Goal: Information Seeking & Learning: Learn about a topic

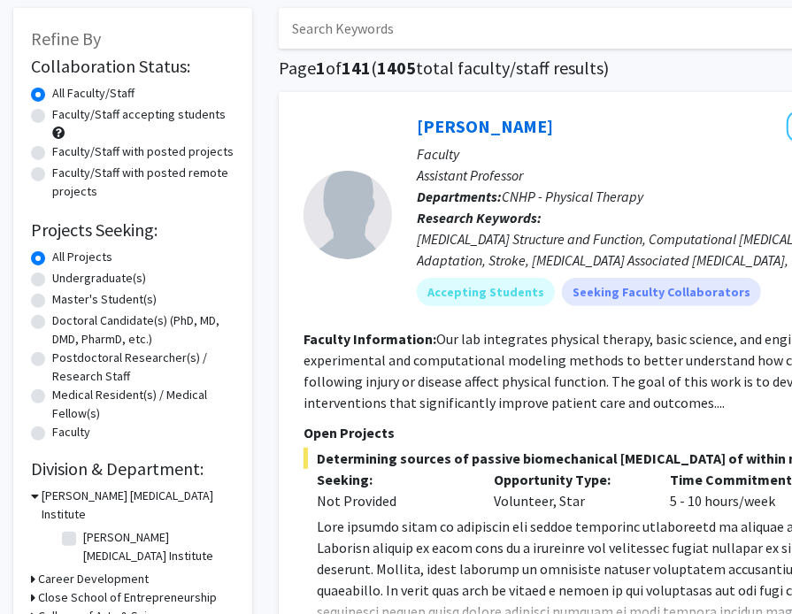
scroll to position [89, 0]
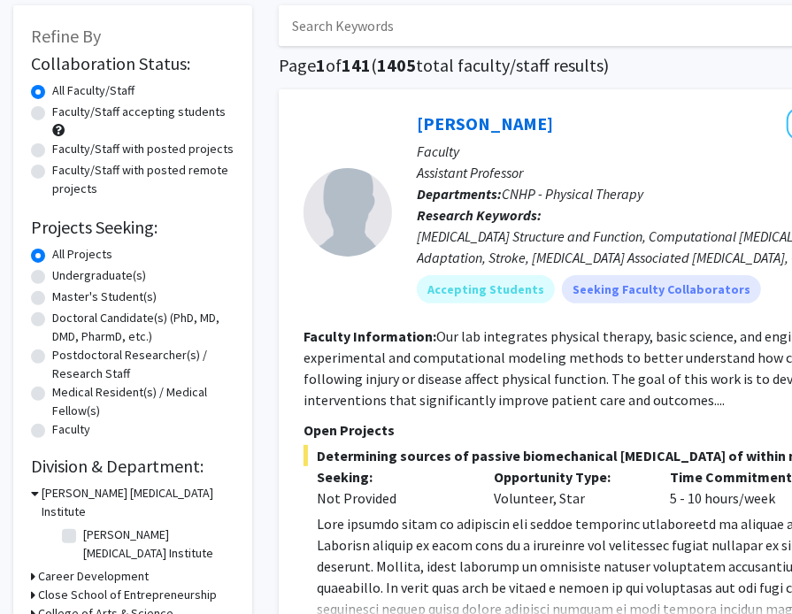
click at [369, 29] on input "Search Keywords" at bounding box center [626, 25] width 695 height 41
type input "vip"
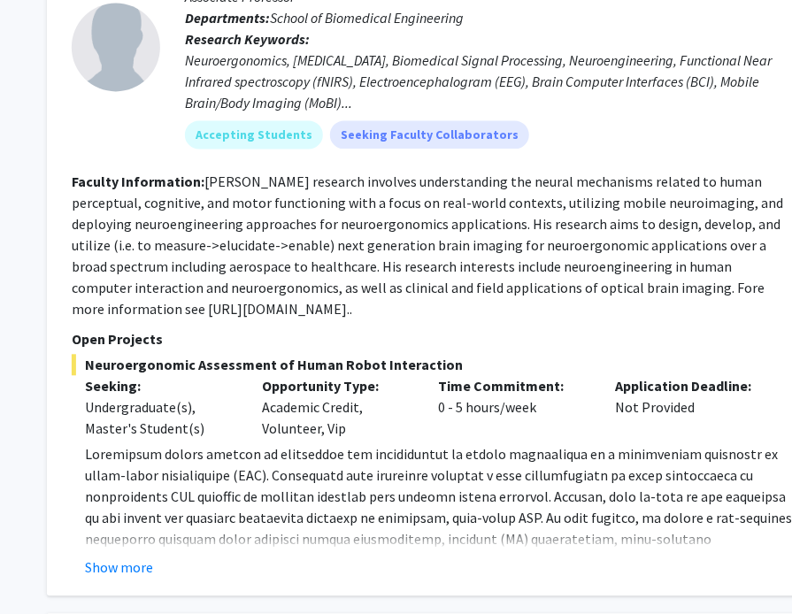
scroll to position [1670, 228]
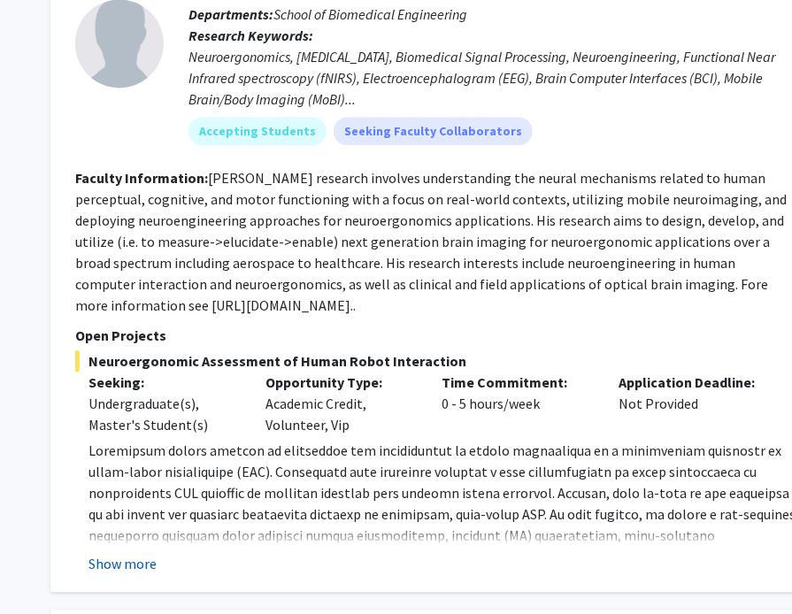
click at [120, 553] on button "Show more" at bounding box center [123, 563] width 68 height 21
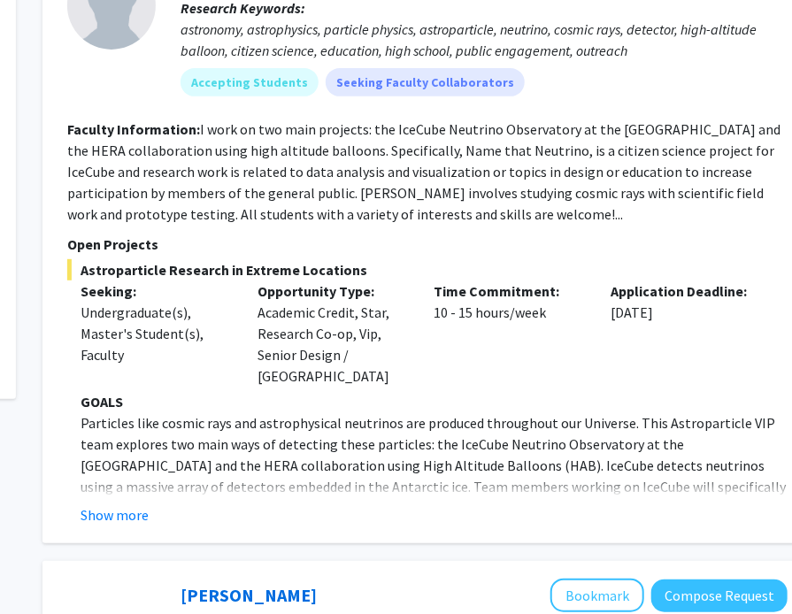
scroll to position [302, 236]
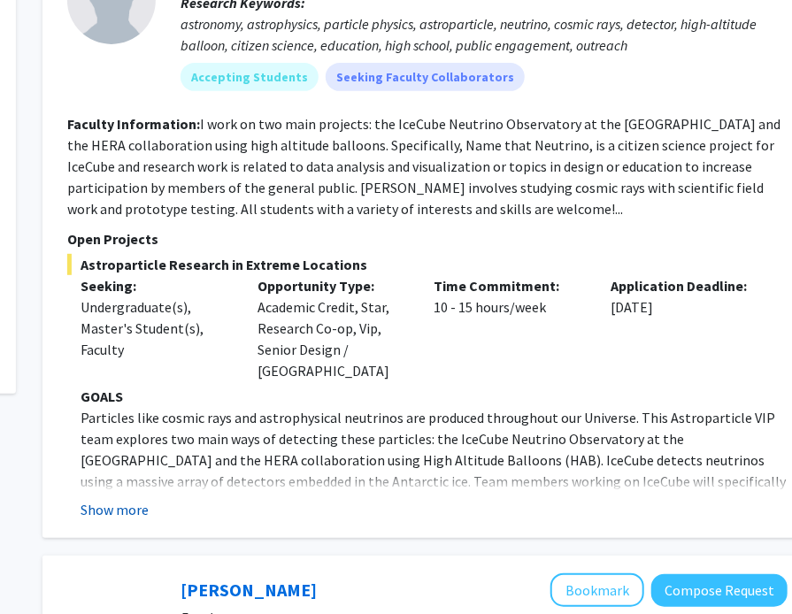
click at [132, 499] on button "Show more" at bounding box center [115, 509] width 68 height 21
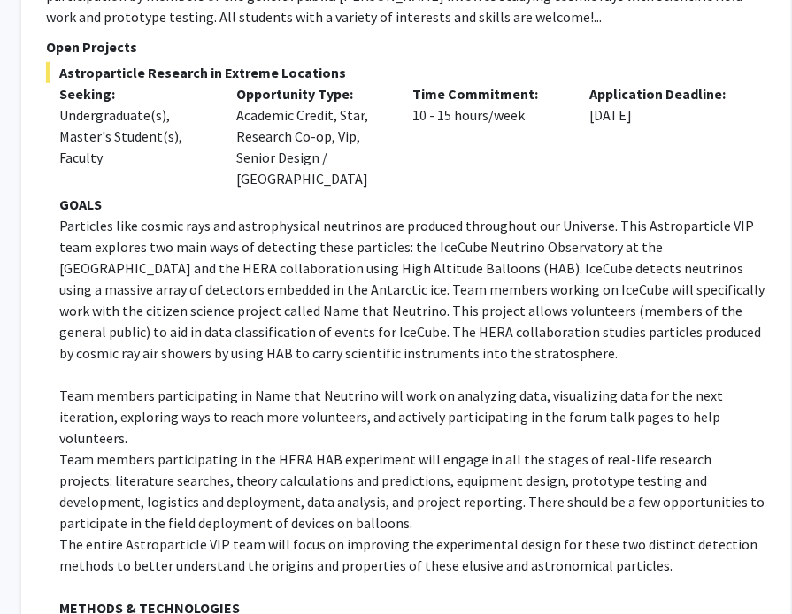
scroll to position [474, 258]
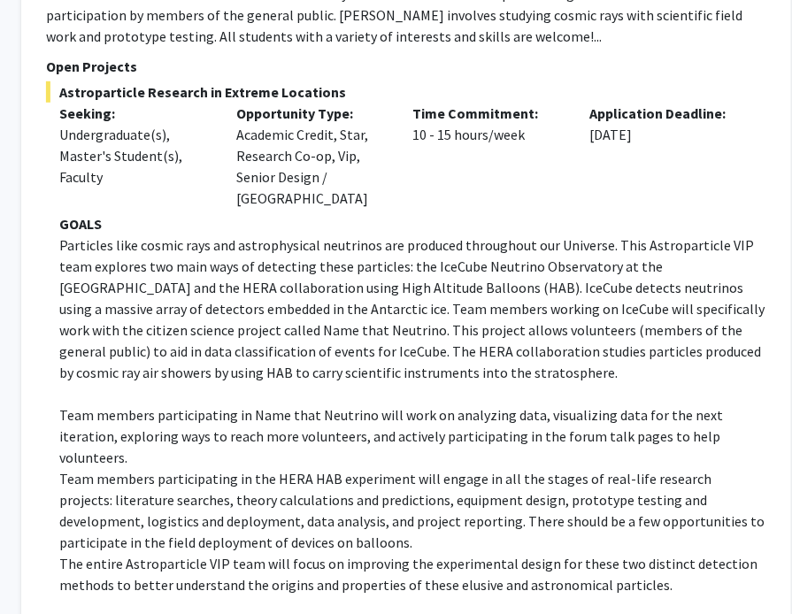
click at [155, 468] on p "Team members participating in the HERA HAB experiment will engage in all the st…" at bounding box center [412, 510] width 707 height 85
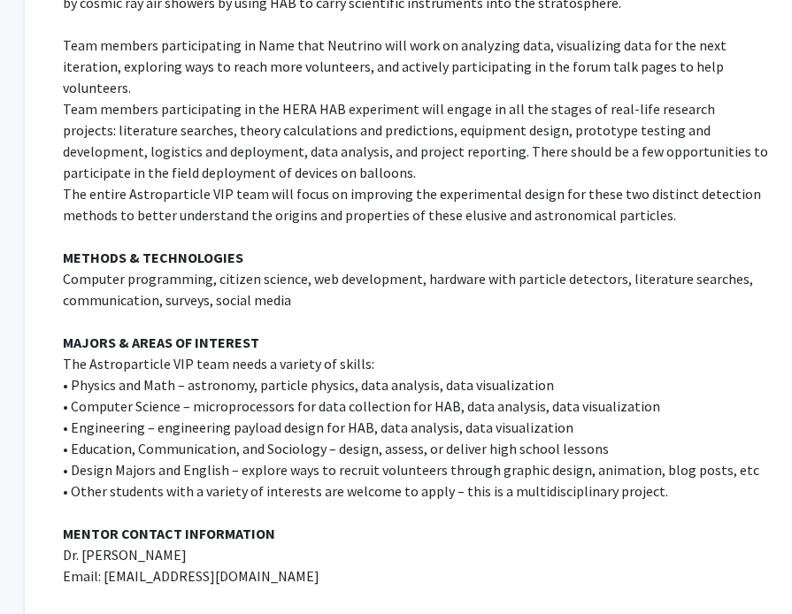
scroll to position [847, 254]
